Goal: Contribute content: Add original content to the website for others to see

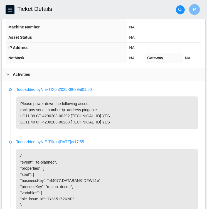
scroll to position [234, 0]
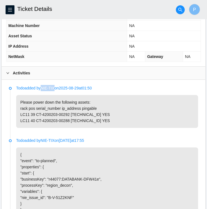
drag, startPoint x: 43, startPoint y: 86, endPoint x: 57, endPoint y: 87, distance: 13.7
click at [57, 87] on p "Todo added by NIE-TIX on 2025-08-29 at 01:50" at bounding box center [107, 88] width 182 height 6
copy p "NIE-TIX"
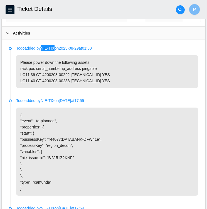
scroll to position [274, 0]
click at [148, 97] on li "Todo added by NIE-TIX on 2025-08-29 at 01:50 Please power down the following as…" at bounding box center [103, 73] width 189 height 52
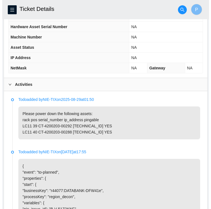
scroll to position [223, 0]
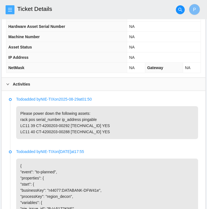
click at [13, 10] on span "menu" at bounding box center [10, 10] width 8 height 4
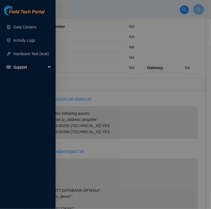
click at [25, 67] on span "Support" at bounding box center [29, 66] width 33 height 11
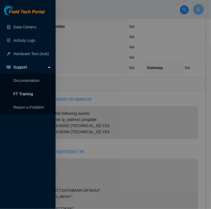
click at [22, 95] on link "FT Training" at bounding box center [23, 94] width 20 height 4
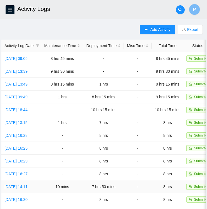
scroll to position [134, 0]
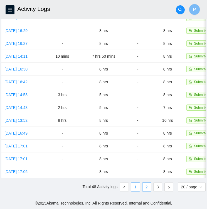
click at [136, 188] on link "1" at bounding box center [135, 186] width 8 height 8
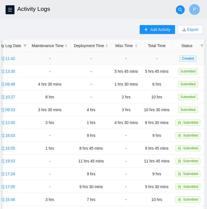
scroll to position [0, 22]
click at [186, 59] on span "Created" at bounding box center [188, 58] width 16 height 6
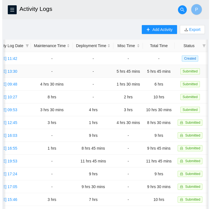
scroll to position [0, 0]
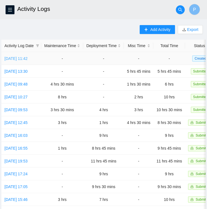
click at [28, 60] on link "Fri, 29 Aug 2025 11:42" at bounding box center [15, 58] width 23 height 4
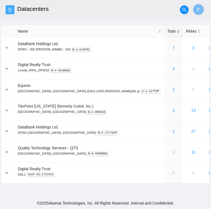
click at [10, 7] on button "button" at bounding box center [10, 9] width 9 height 9
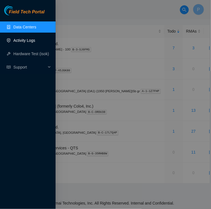
click at [25, 41] on link "Activity Logs" at bounding box center [24, 40] width 22 height 4
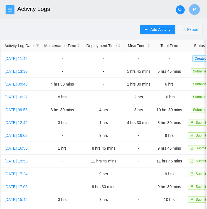
click at [11, 8] on icon "menu" at bounding box center [10, 10] width 4 height 4
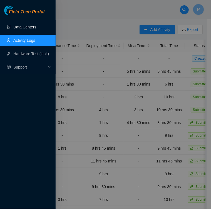
click at [28, 26] on link "Data Centers" at bounding box center [24, 27] width 23 height 4
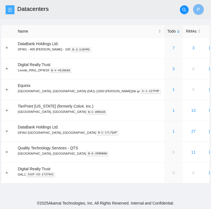
click at [9, 8] on icon "menu" at bounding box center [10, 10] width 4 height 4
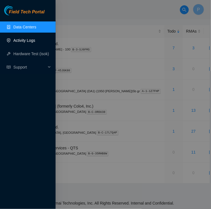
click at [26, 43] on link "Activity Logs" at bounding box center [24, 40] width 22 height 4
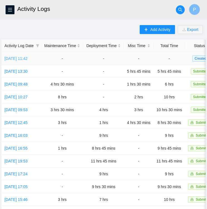
click at [20, 59] on link "Fri, 29 Aug 2025 11:42" at bounding box center [15, 58] width 23 height 4
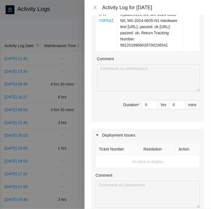
scroll to position [148, 0]
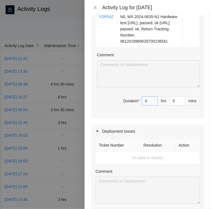
click at [152, 100] on span "Decrease Value" at bounding box center [155, 102] width 6 height 5
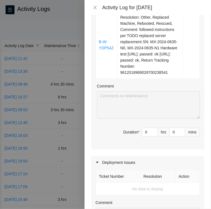
scroll to position [117, 0]
type input "1"
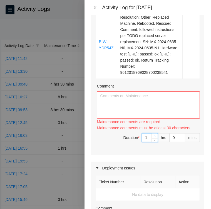
click at [153, 134] on span "up" at bounding box center [154, 135] width 3 height 3
type input "2"
click at [154, 135] on icon "up" at bounding box center [155, 136] width 2 height 2
type input "3"
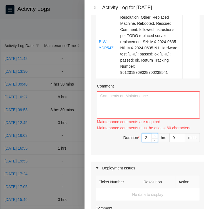
type input "3"
click at [154, 135] on icon "up" at bounding box center [155, 136] width 2 height 2
click at [114, 106] on textarea "Comment" at bounding box center [148, 104] width 103 height 27
paste textarea "Ticket B-V-51Z2KNF • Verified ticket was safe to work on via Webex chat • Locat…"
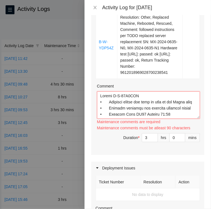
scroll to position [292, 0]
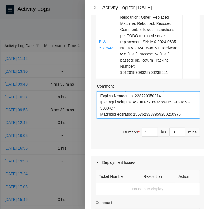
type textarea "Ticket B-V-51Z2KNF • Verified ticket was safe to work on via Webex chat • Locat…"
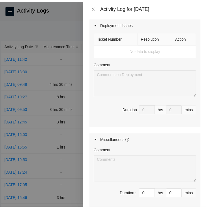
scroll to position [317, 0]
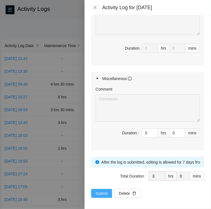
click at [104, 190] on span "Submit" at bounding box center [102, 193] width 12 height 6
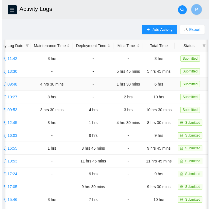
scroll to position [0, 0]
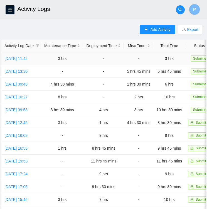
click at [20, 57] on link "Fri, 29 Aug 2025 11:42" at bounding box center [15, 58] width 23 height 4
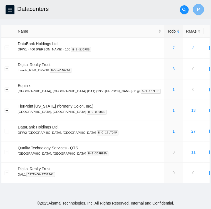
click at [199, 11] on span "P" at bounding box center [198, 9] width 3 height 7
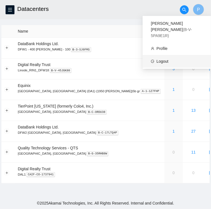
click at [160, 59] on link "Logout" at bounding box center [163, 61] width 12 height 4
